Goal: Task Accomplishment & Management: Use online tool/utility

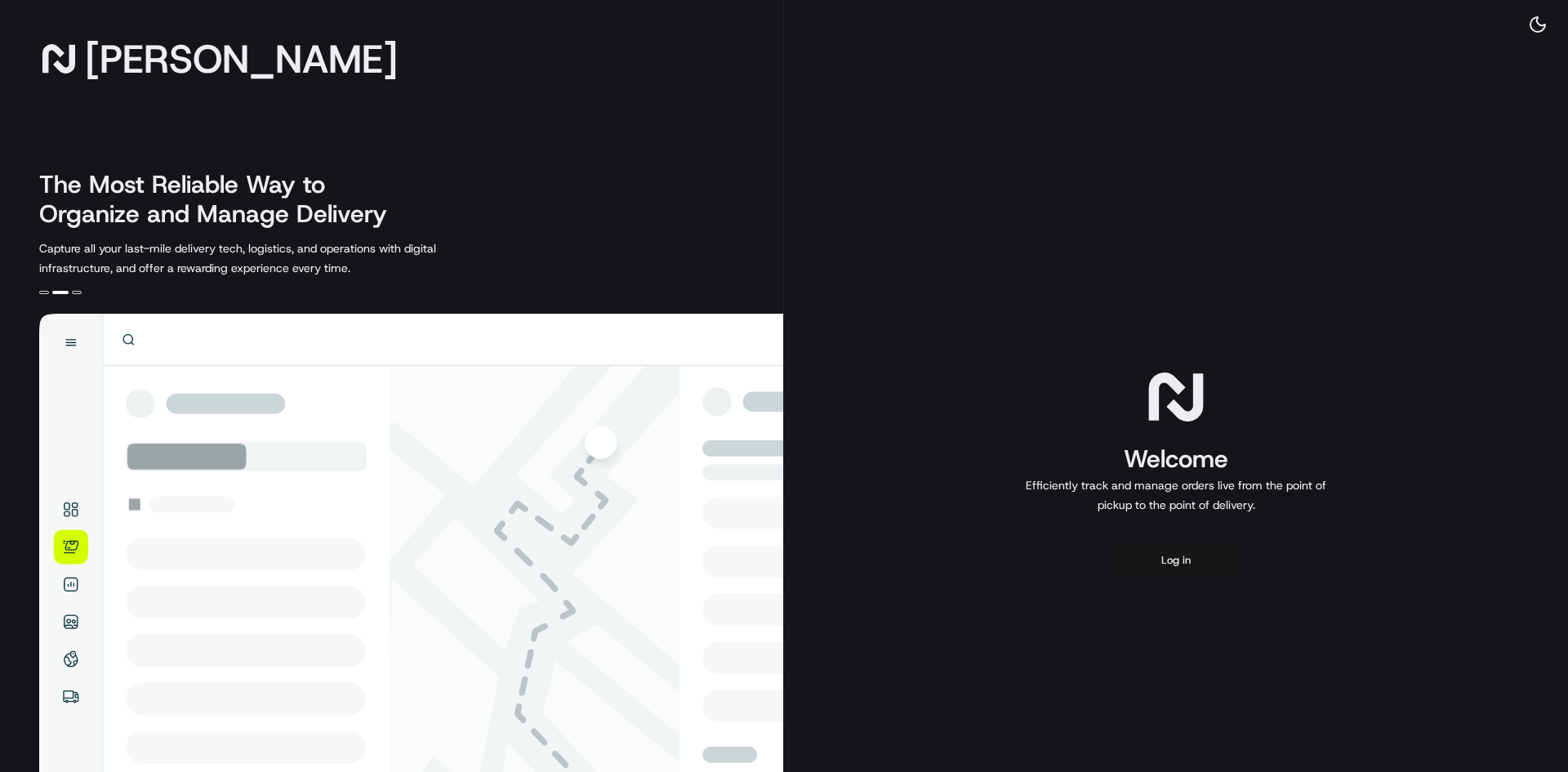
click at [1200, 550] on button "Log in" at bounding box center [1175, 560] width 130 height 39
